Goal: Navigation & Orientation: Find specific page/section

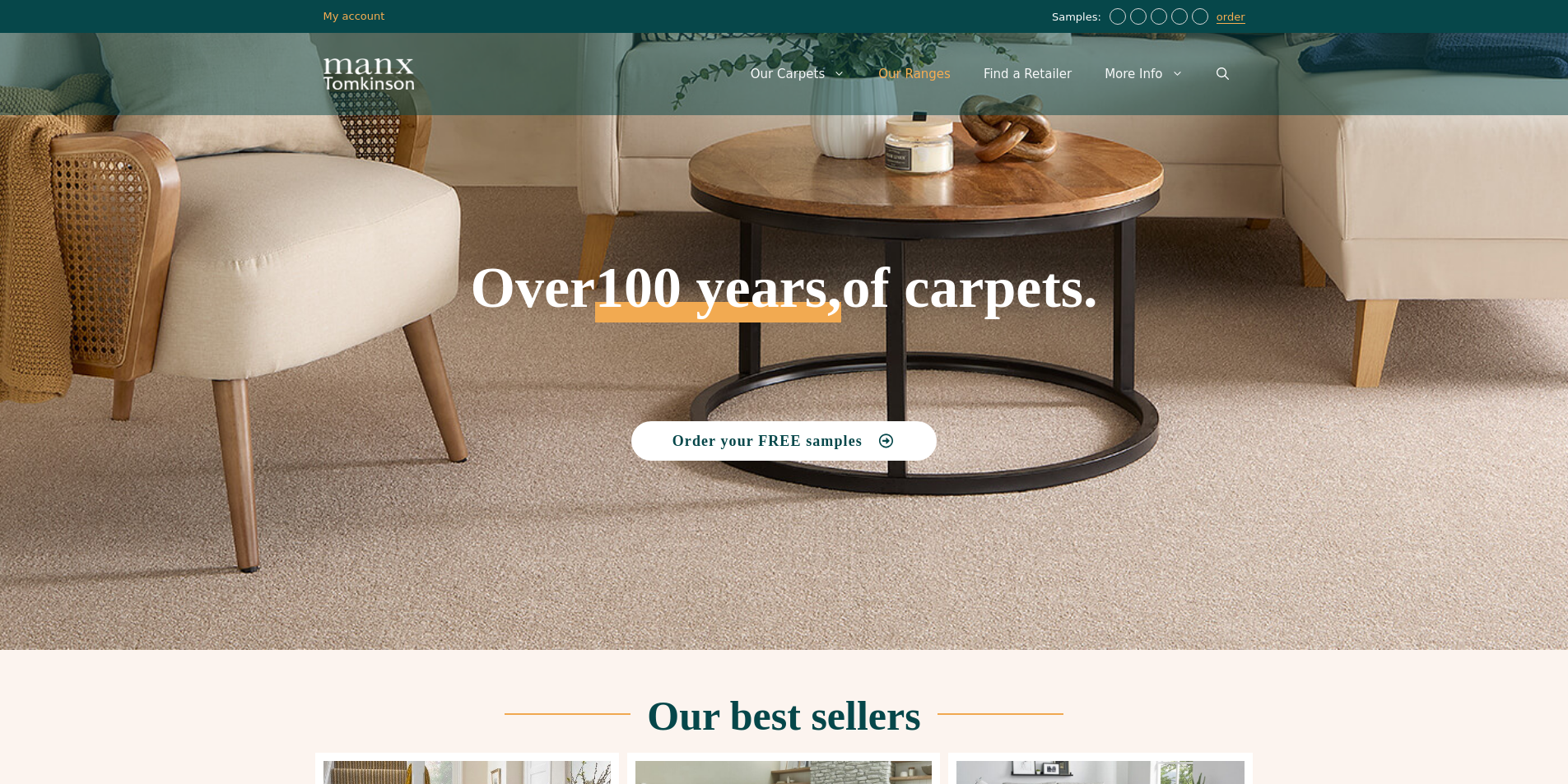
click at [938, 73] on link "Our Ranges" at bounding box center [914, 74] width 106 height 49
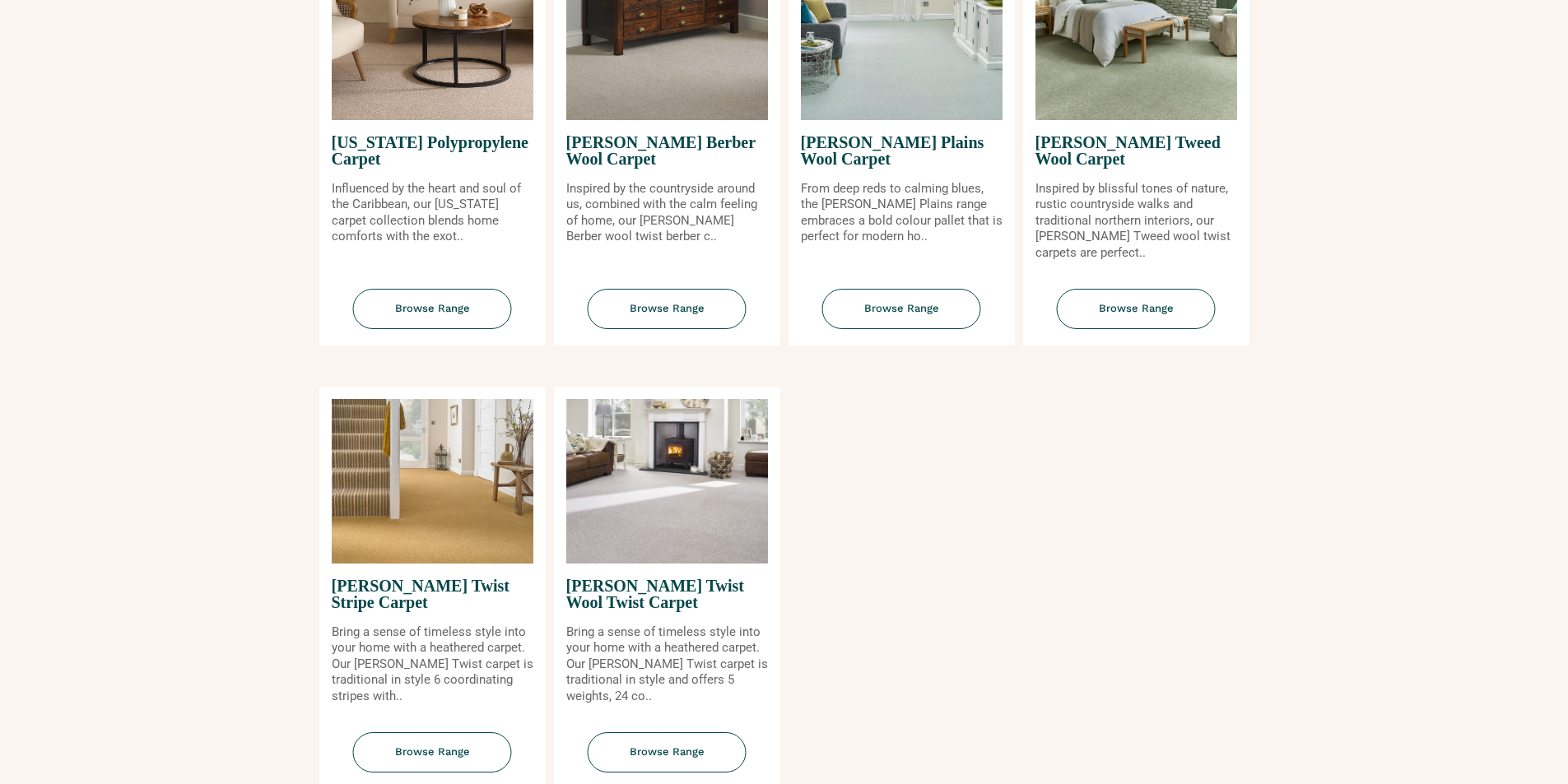
scroll to position [1810, 0]
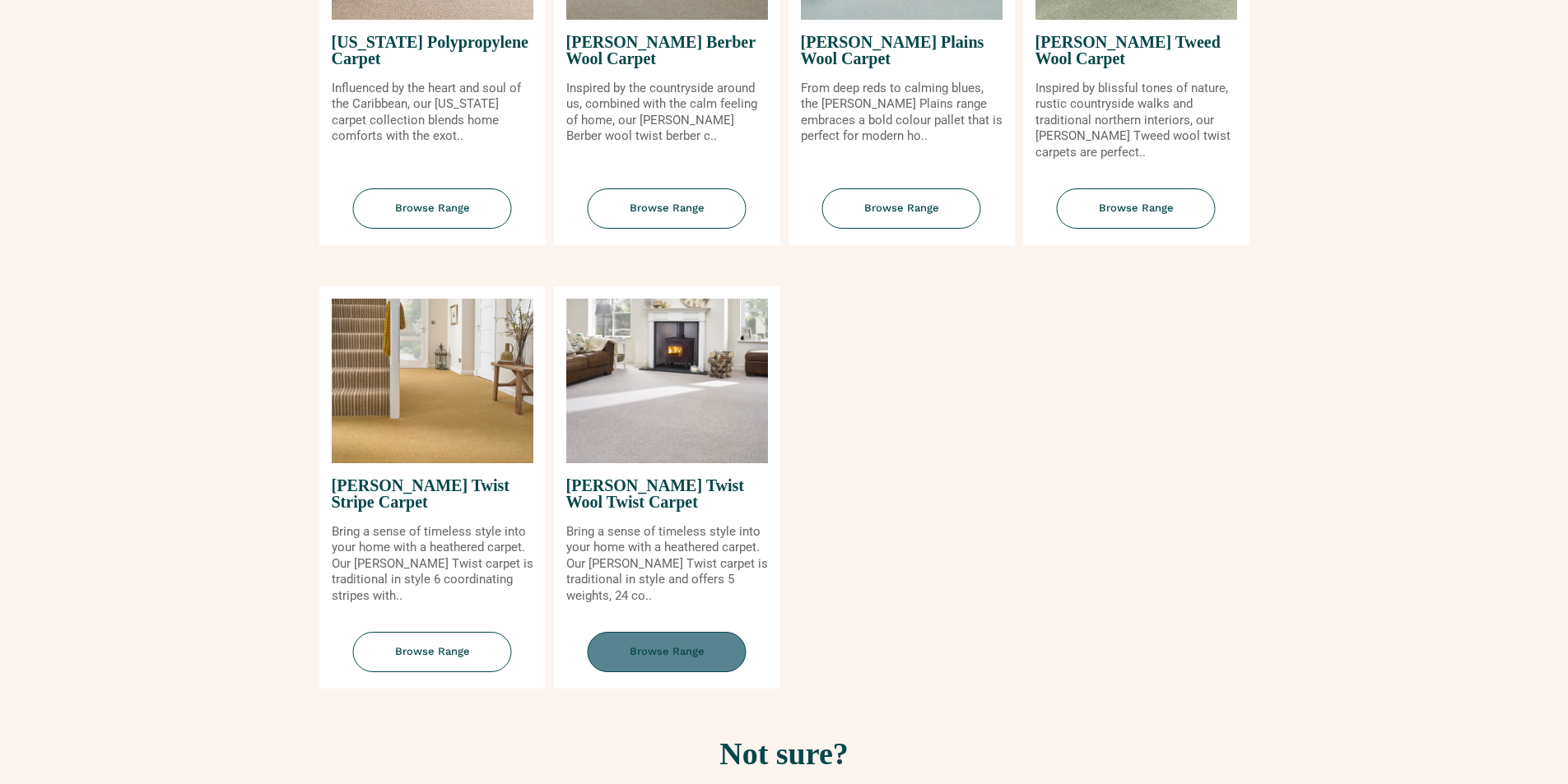
click at [680, 654] on span "Browse Range" at bounding box center [667, 652] width 158 height 40
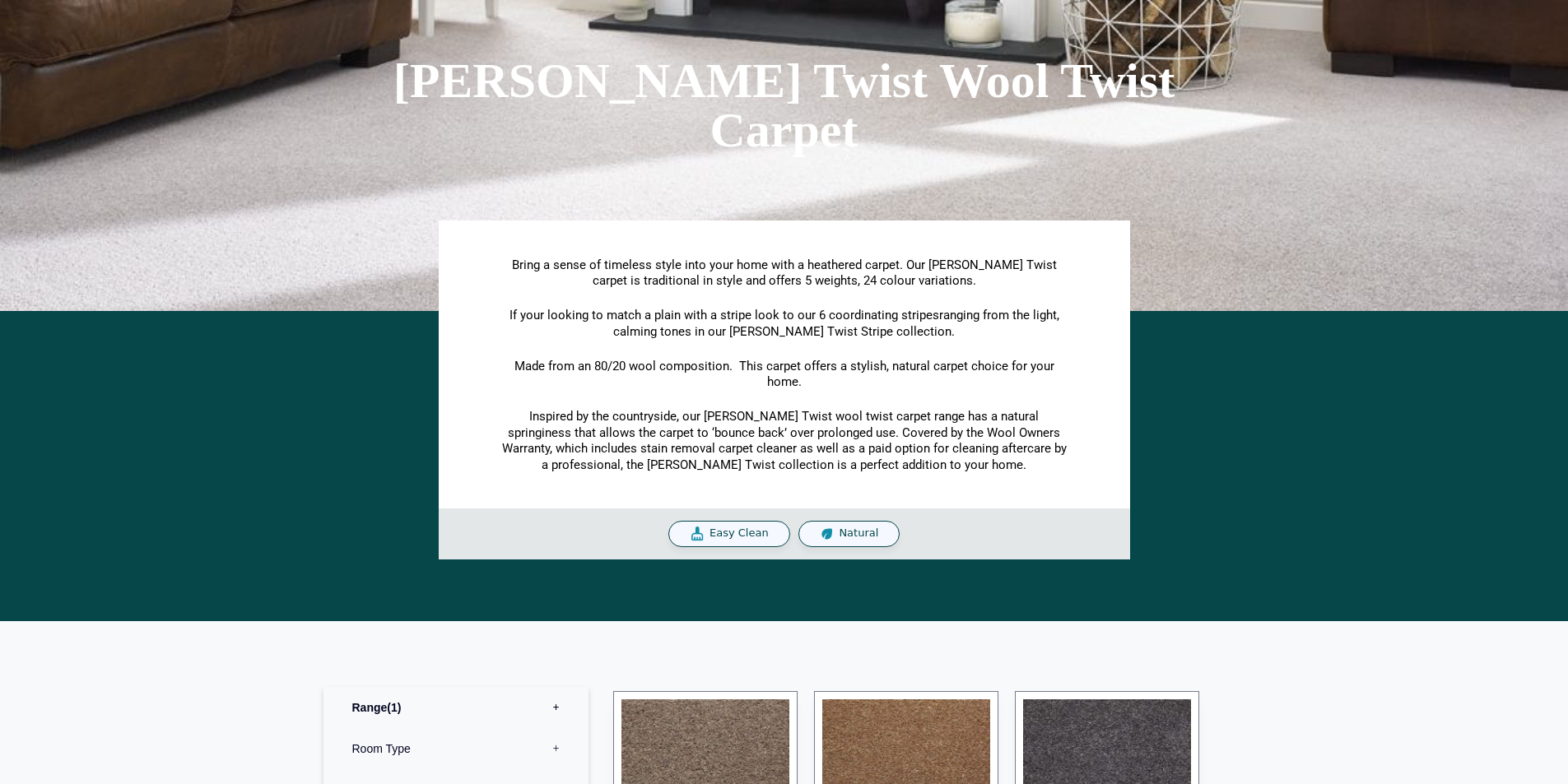
scroll to position [64, 0]
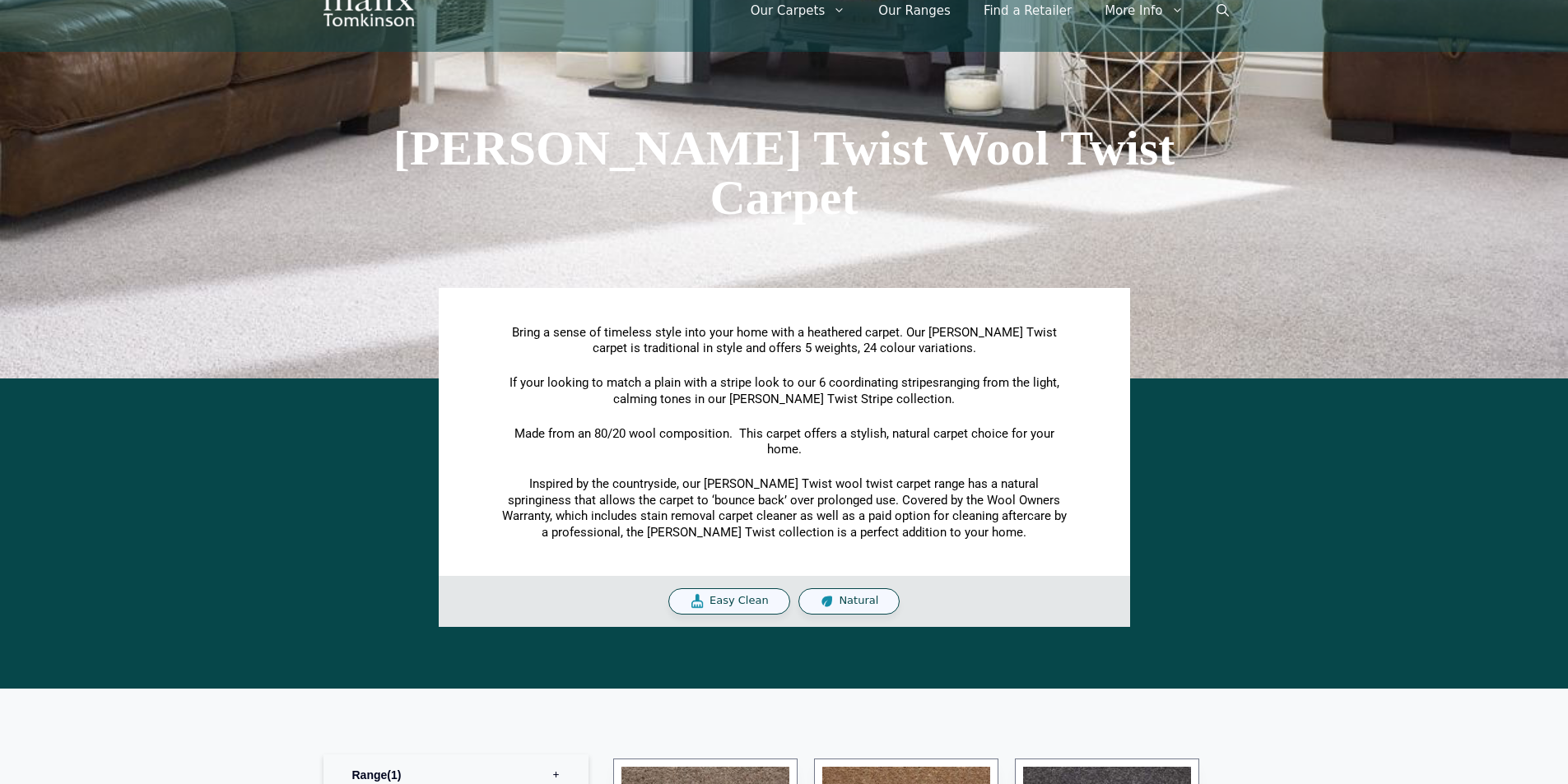
click at [840, 602] on span "Natural" at bounding box center [858, 600] width 39 height 14
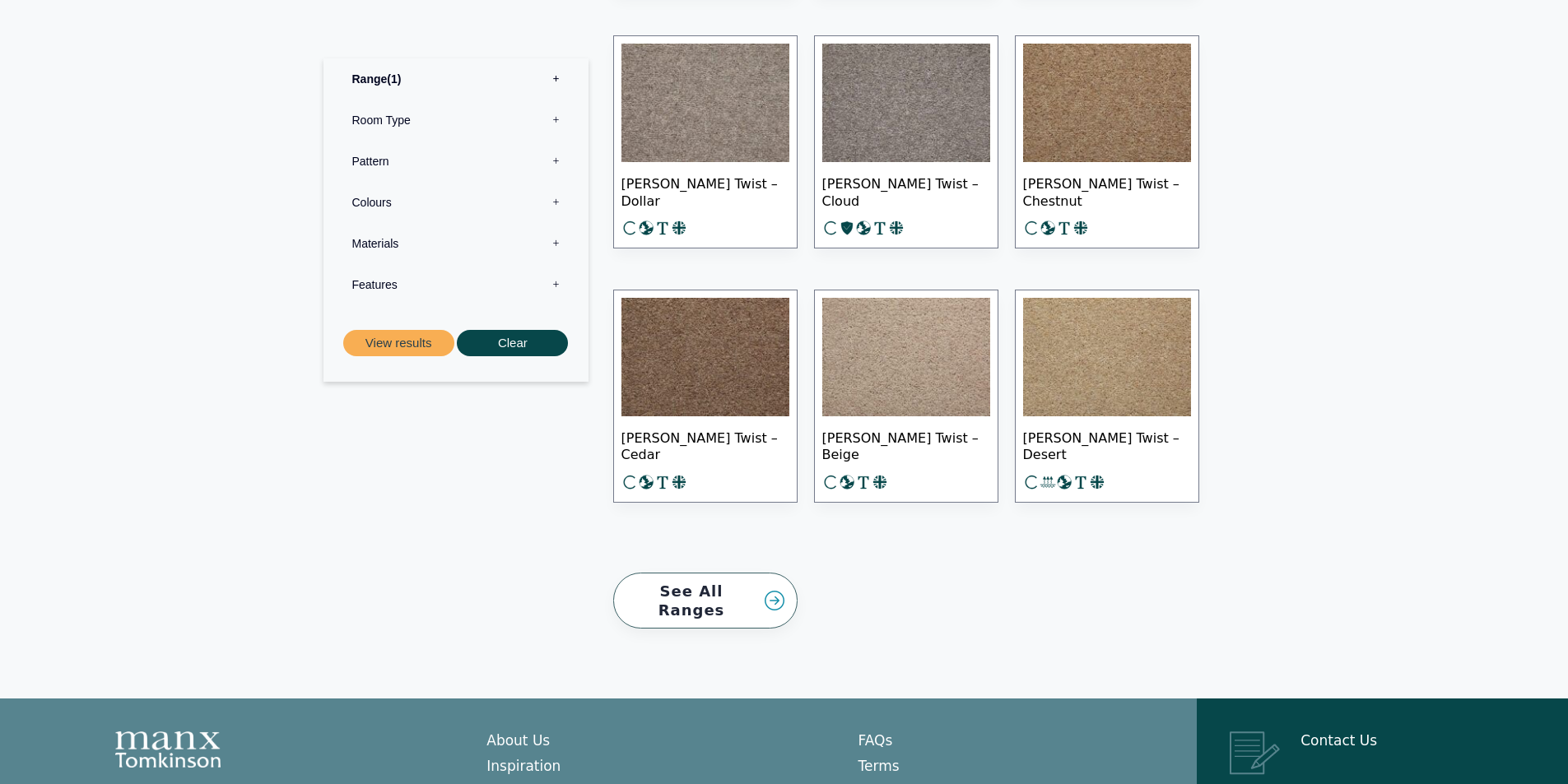
scroll to position [2367, 0]
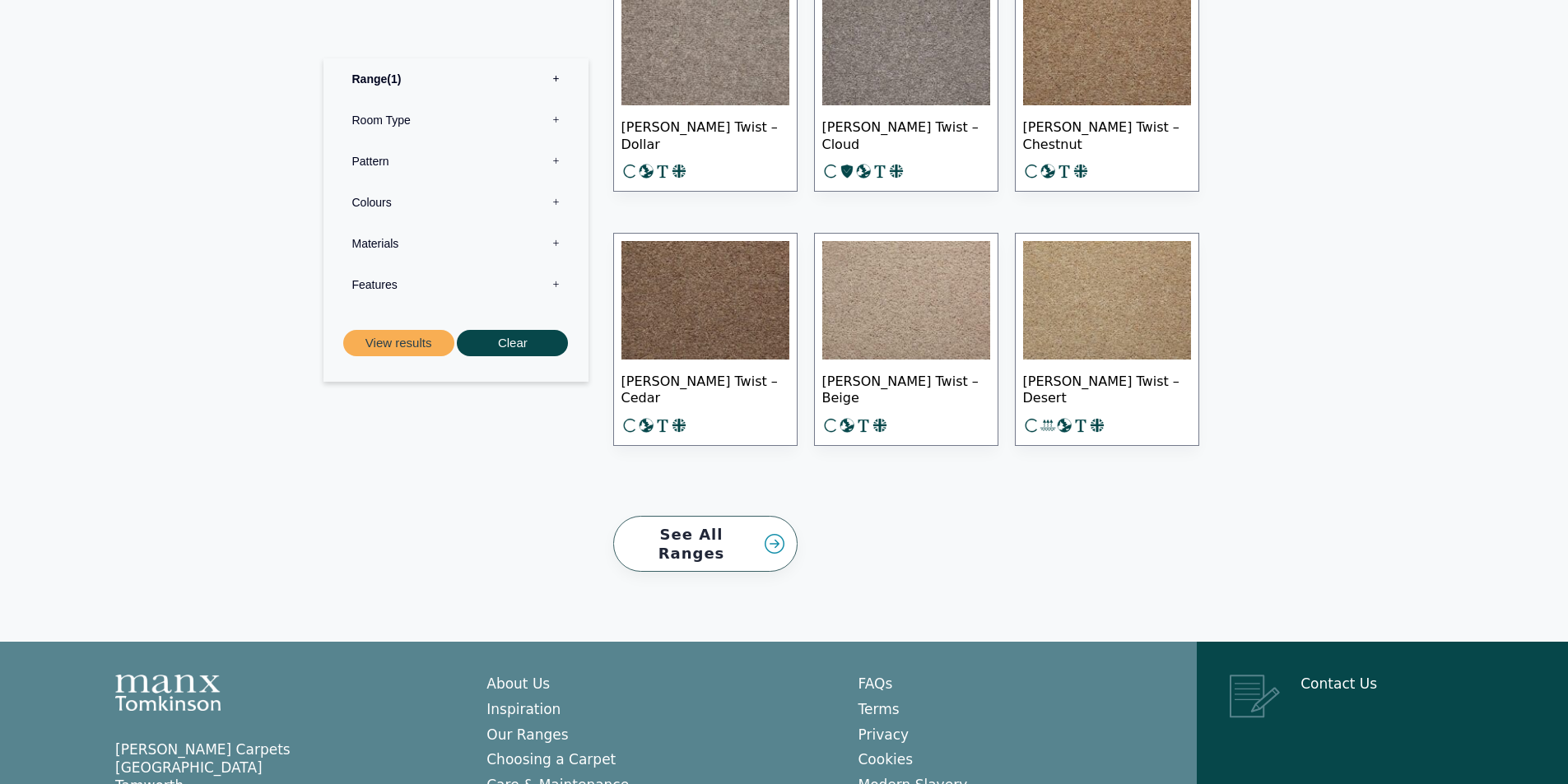
click at [722, 538] on link "See All Ranges" at bounding box center [705, 545] width 184 height 56
